Goal: Transaction & Acquisition: Purchase product/service

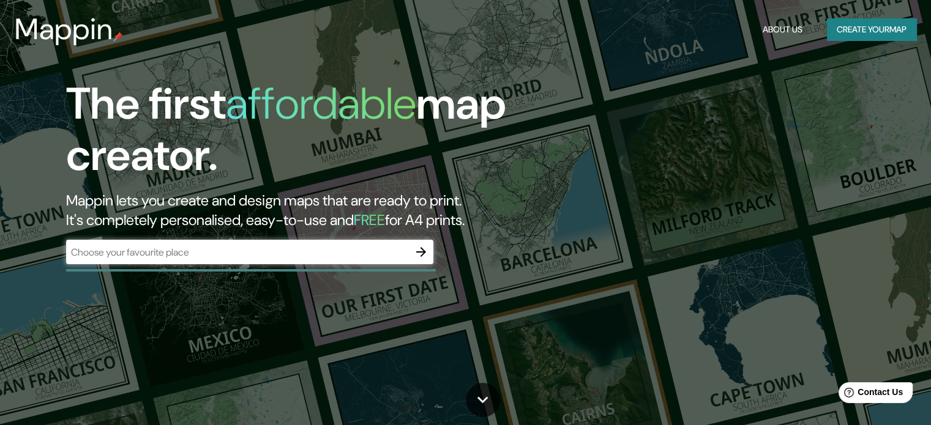
click at [422, 248] on icon "button" at bounding box center [421, 252] width 15 height 15
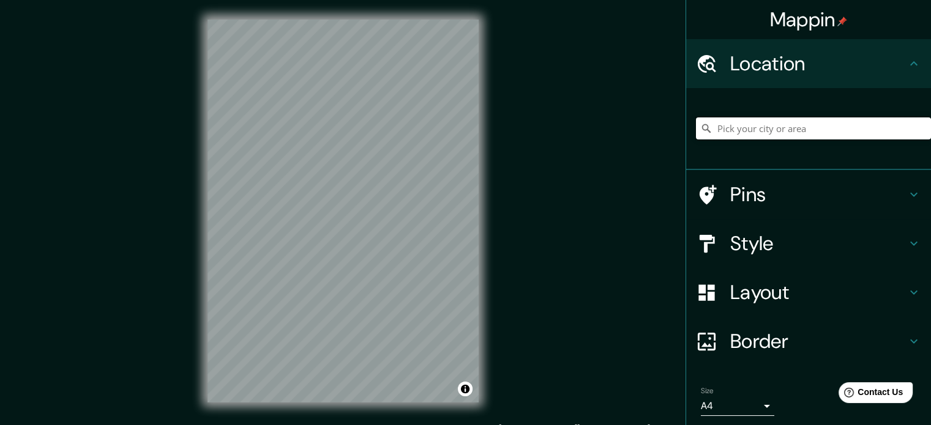
click at [732, 132] on input "Pick your city or area" at bounding box center [813, 128] width 235 height 22
paste input "Calle Palacio 10, local 5, 21001 Huelva"
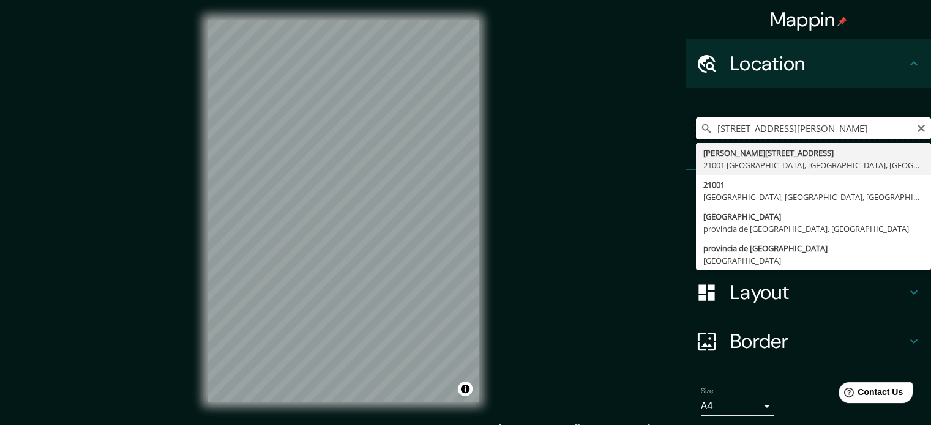
type input "Calle Palacios 10, 21001 Huelva, provincia de Huelva, España"
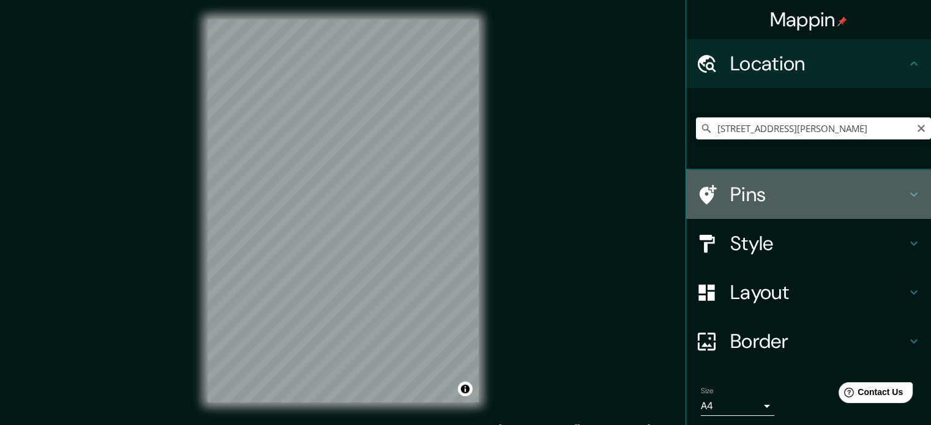
click at [775, 195] on h4 "Pins" at bounding box center [818, 194] width 176 height 24
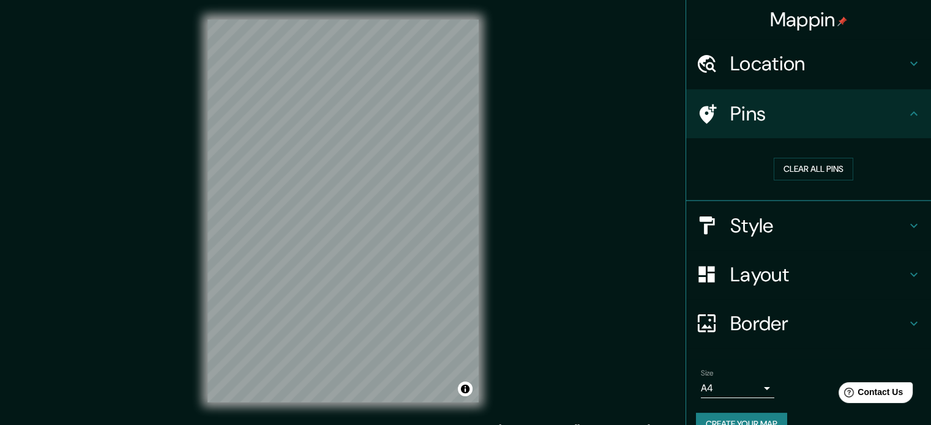
click at [730, 112] on h4 "Pins" at bounding box center [818, 114] width 176 height 24
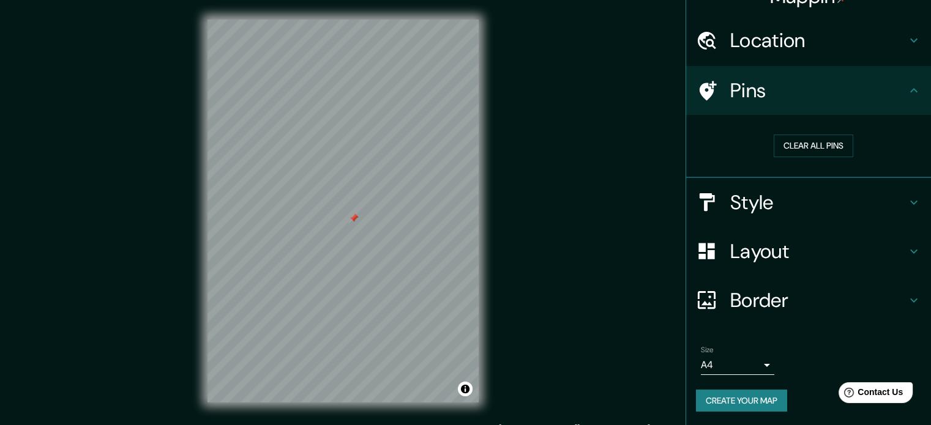
click at [729, 400] on button "Create your map" at bounding box center [741, 401] width 91 height 23
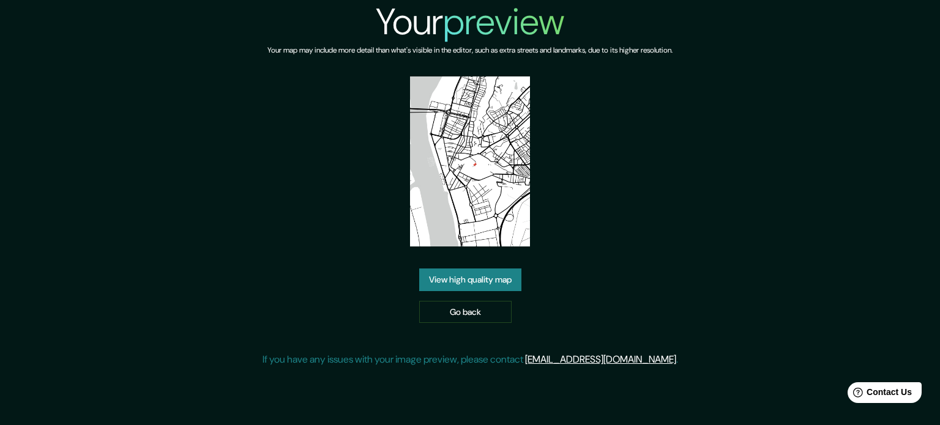
click at [465, 282] on link "View high quality map" at bounding box center [470, 280] width 102 height 23
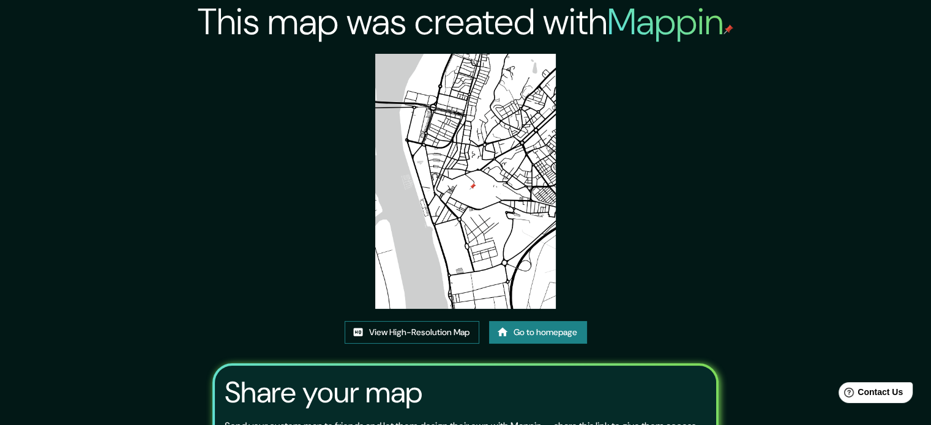
click at [413, 335] on link "View High-Resolution Map" at bounding box center [411, 332] width 135 height 23
